Goal: Information Seeking & Learning: Learn about a topic

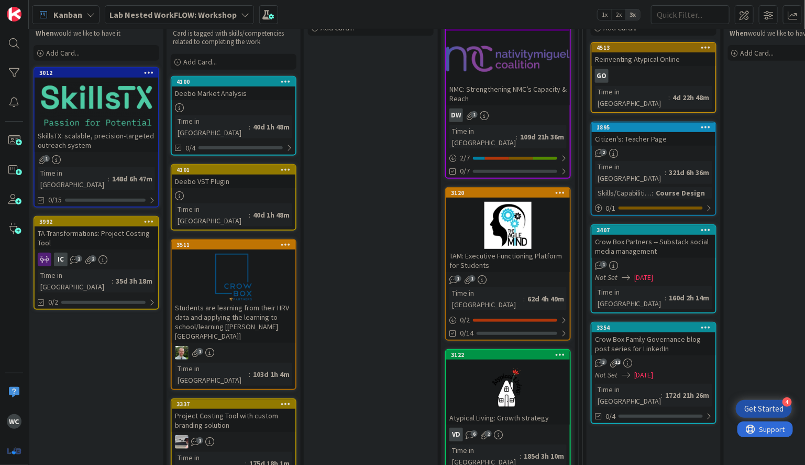
scroll to position [183, 202]
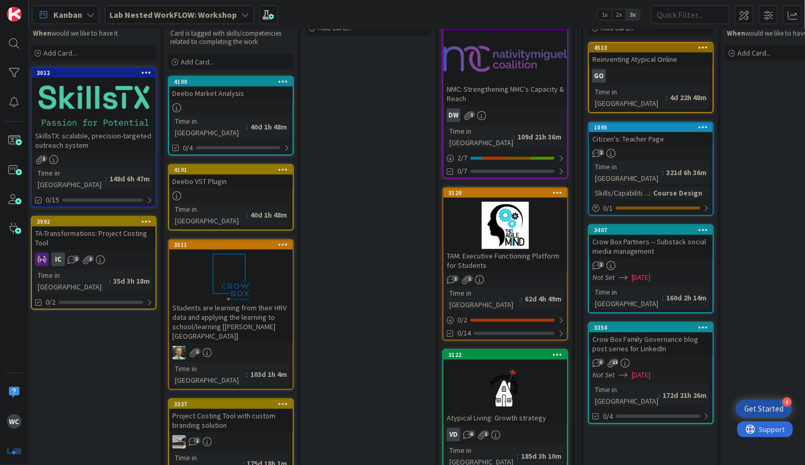
click at [503, 249] on div "TAM: Executive Functioning Platform for Students" at bounding box center [506, 260] width 124 height 23
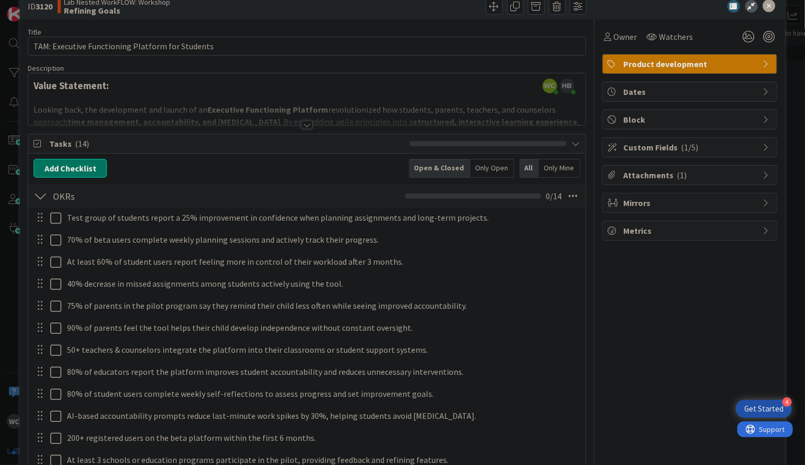
scroll to position [32, 0]
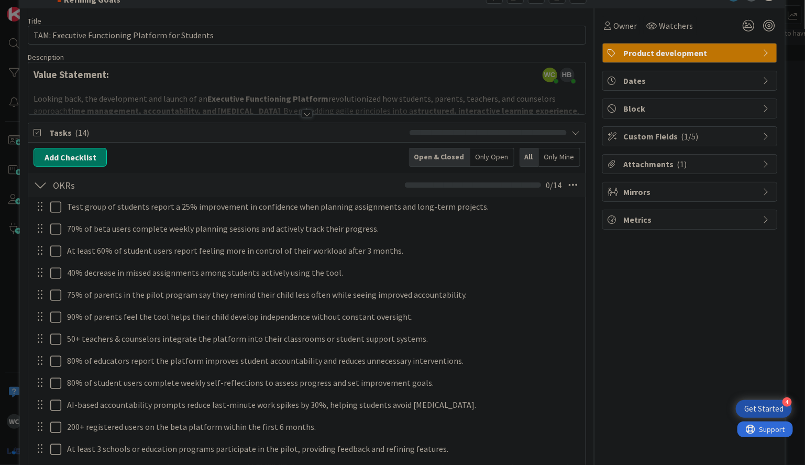
click at [310, 111] on div at bounding box center [307, 113] width 12 height 8
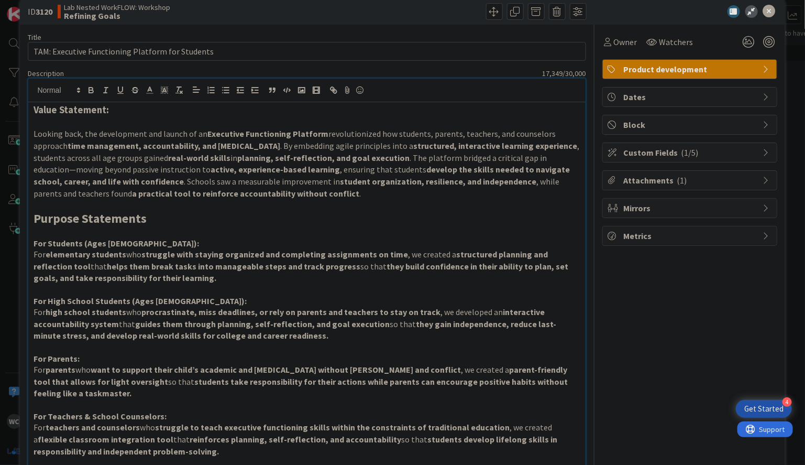
scroll to position [14, 0]
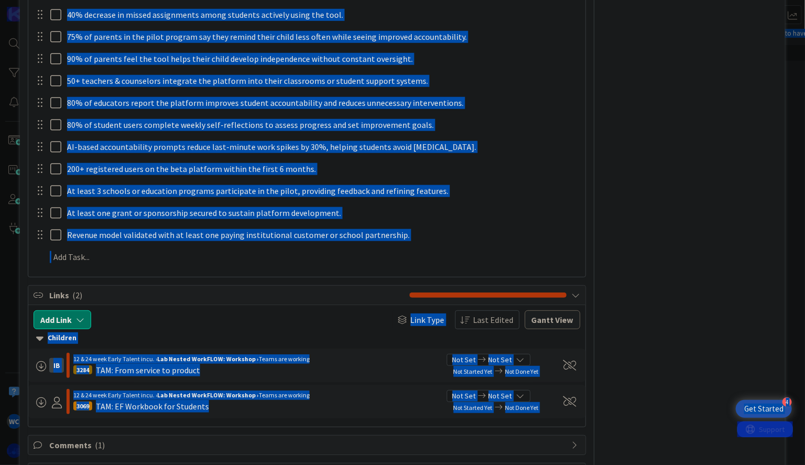
scroll to position [1947, 0]
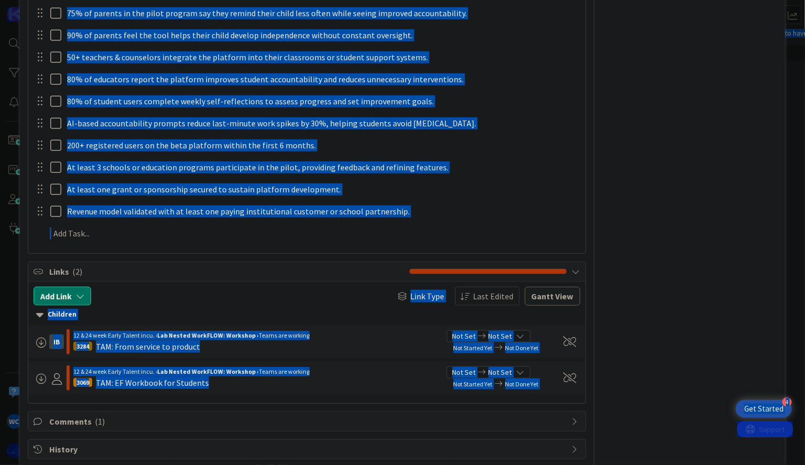
click at [87, 415] on span "Comments ( 1 )" at bounding box center [307, 421] width 517 height 13
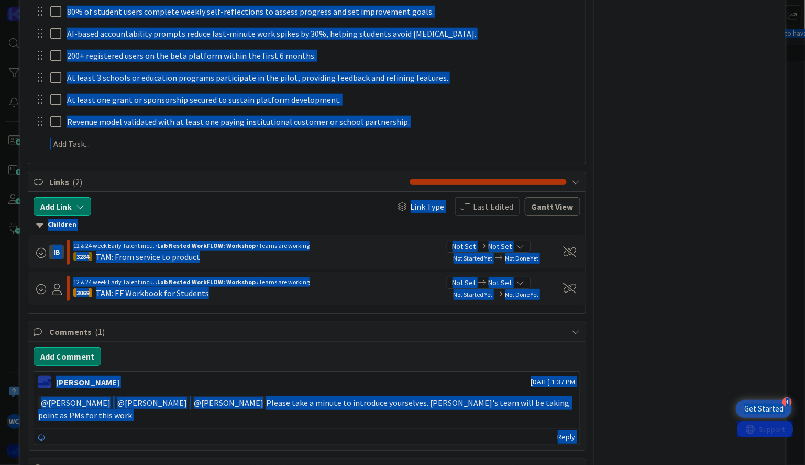
scroll to position [2055, 0]
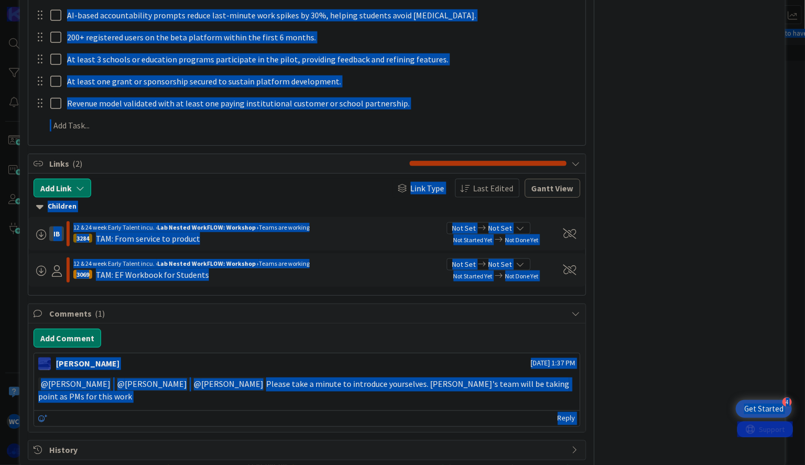
copy body "4 Get Started WC Kanban Lab Nested WorkFLOW: Workshop 1x 2x 3x 7 Resources Thes…"
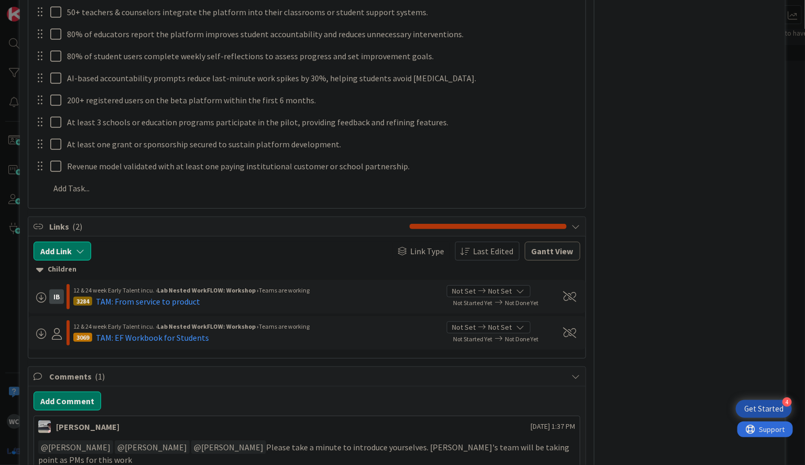
click at [577, 217] on div "Links ( 2 )" at bounding box center [306, 226] width 557 height 19
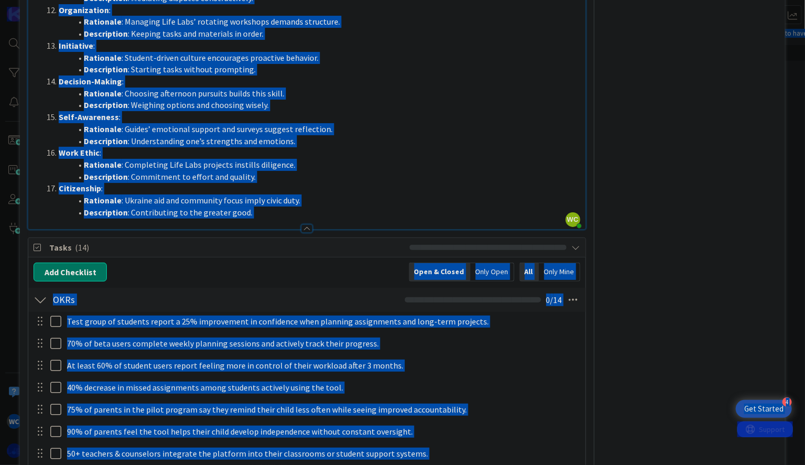
scroll to position [1548, 0]
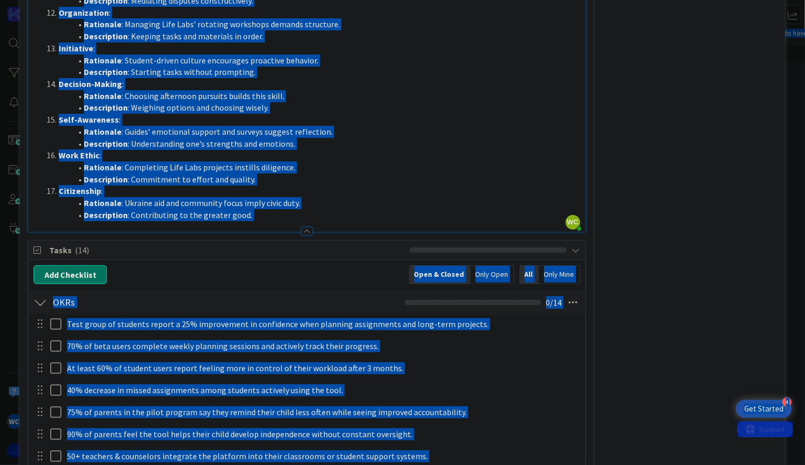
click at [268, 161] on li "Rationale : Completing Life Labs projects instills diligence." at bounding box center [313, 167] width 534 height 12
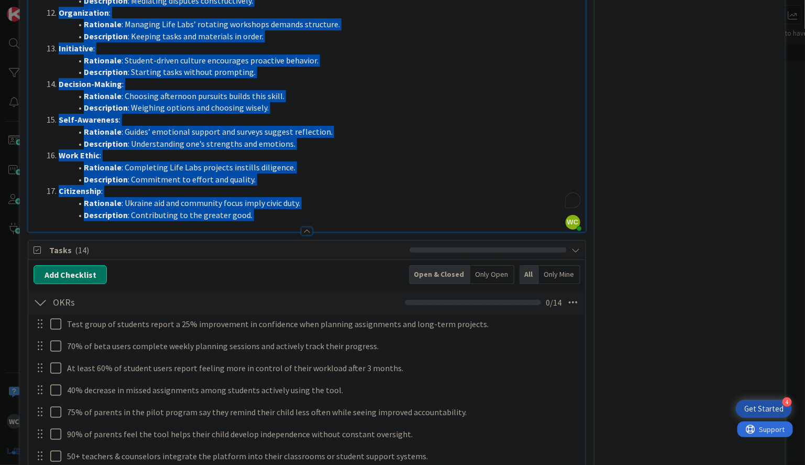
drag, startPoint x: 273, startPoint y: 149, endPoint x: 253, endPoint y: 2, distance: 149.0
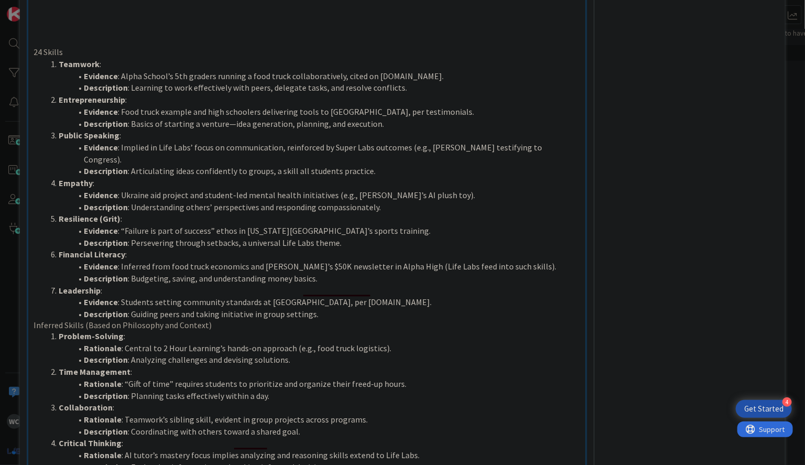
click at [197, 129] on li "Public Speaking :" at bounding box center [313, 135] width 534 height 12
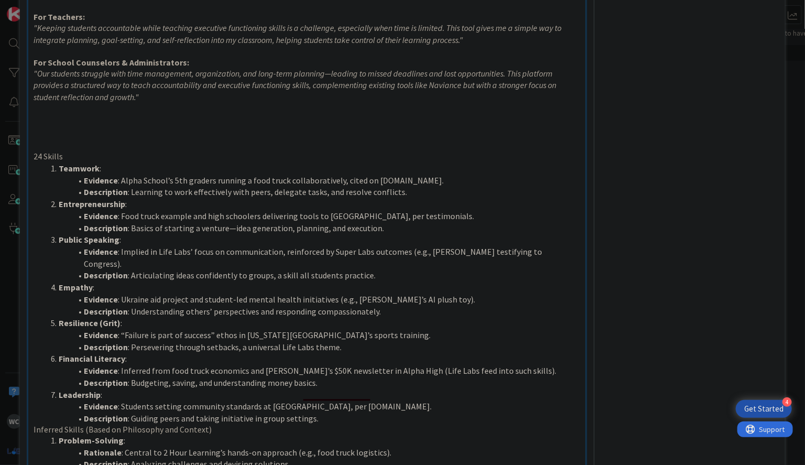
scroll to position [574, 0]
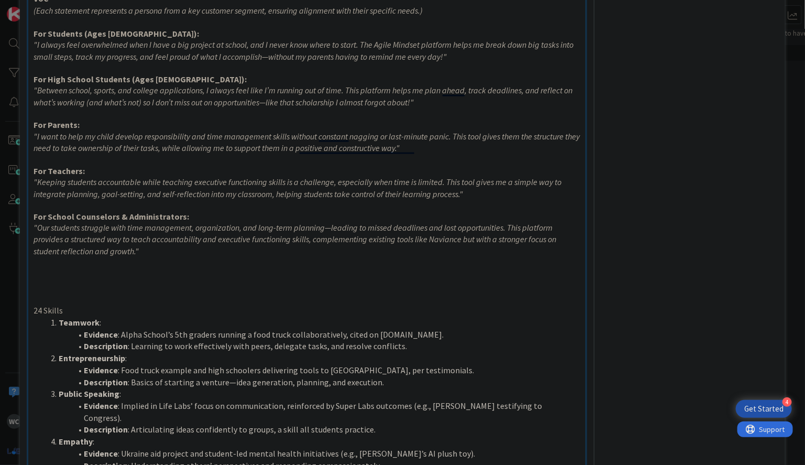
click at [197, 128] on h4 "For Parents:" at bounding box center [307, 125] width 546 height 10
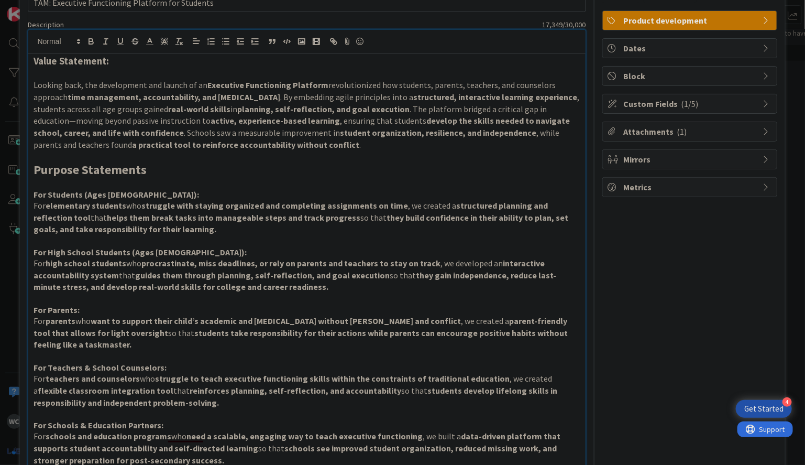
scroll to position [46, 0]
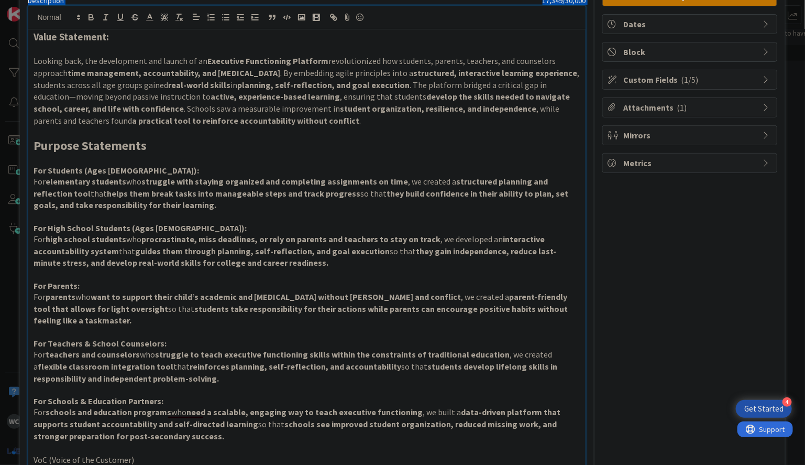
drag, startPoint x: 28, startPoint y: 8, endPoint x: 126, endPoint y: 447, distance: 450.2
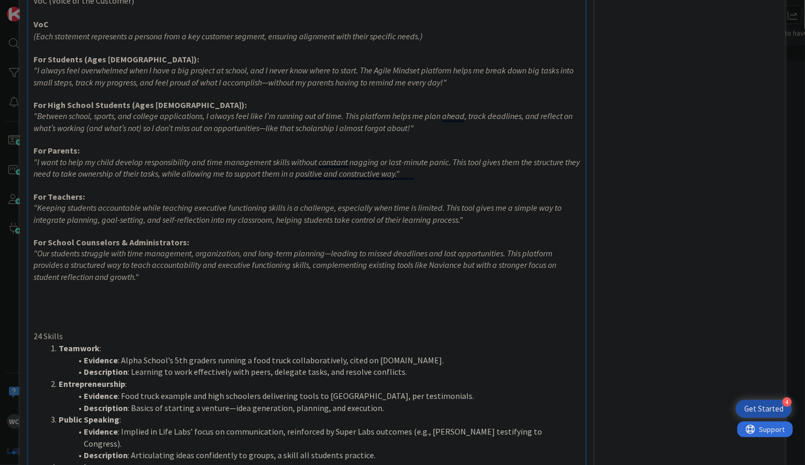
scroll to position [663, 0]
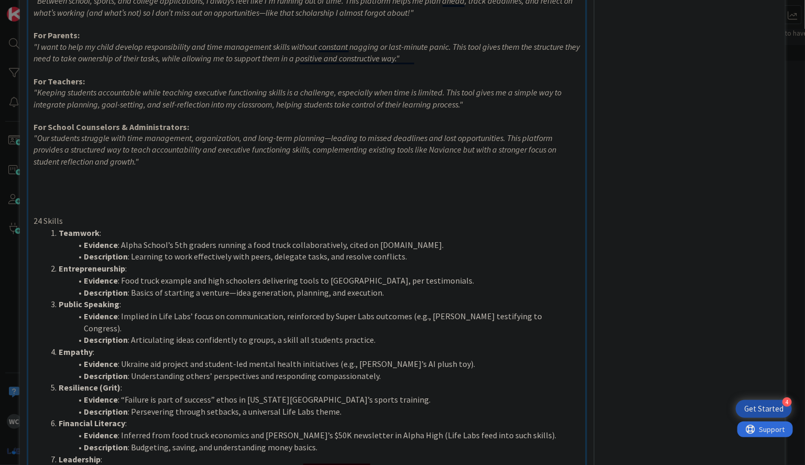
click at [126, 454] on li "Leadership :" at bounding box center [313, 460] width 534 height 12
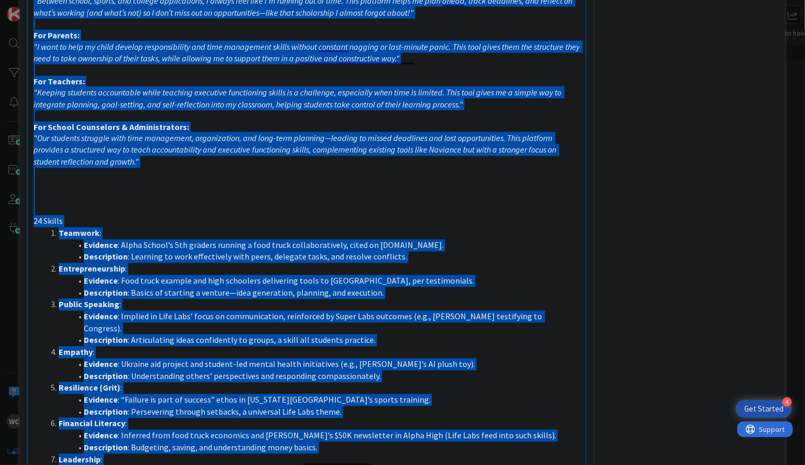
copy div "Lorem Ipsumdolo: Sitamet cons, adi elitseddoei tem incidi ut la Etdolorem Aliqu…"
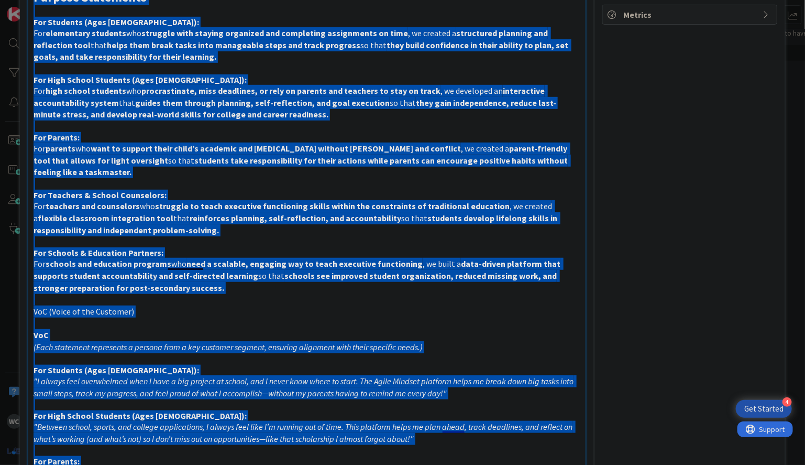
scroll to position [0, 0]
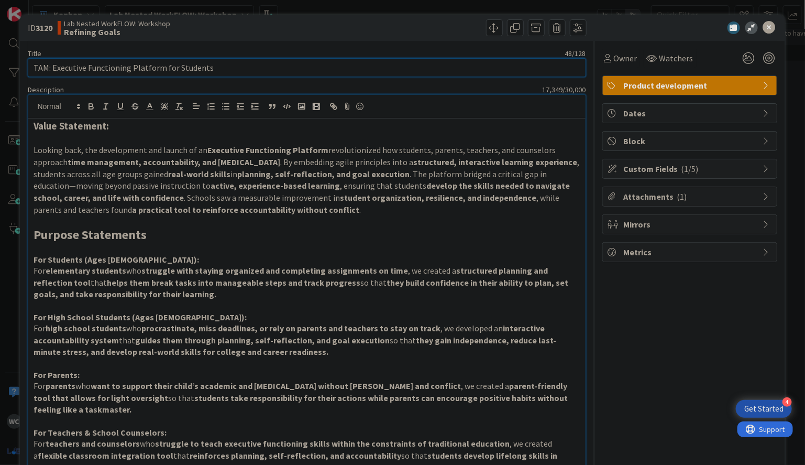
click at [229, 63] on input "TAM: Executive Functioning Platform for Students" at bounding box center [307, 67] width 558 height 19
